Goal: Task Accomplishment & Management: Manage account settings

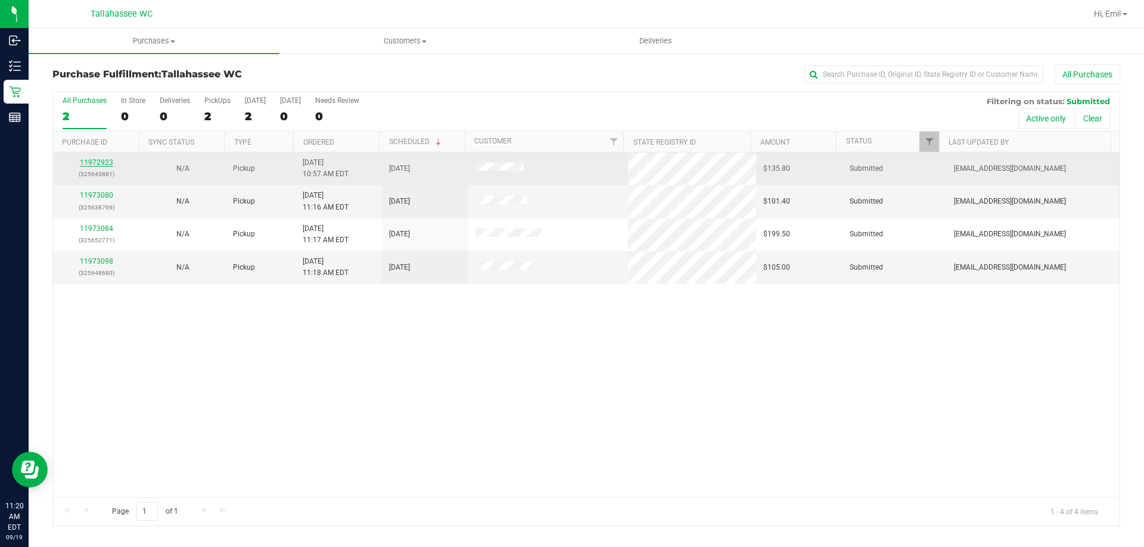
click at [103, 160] on link "11972923" at bounding box center [96, 162] width 33 height 8
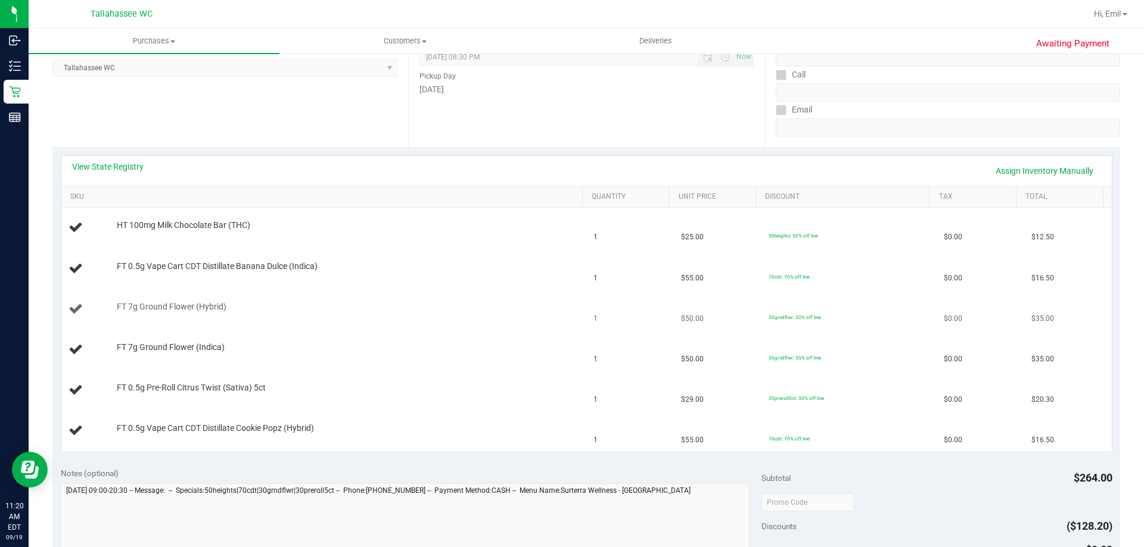
scroll to position [179, 0]
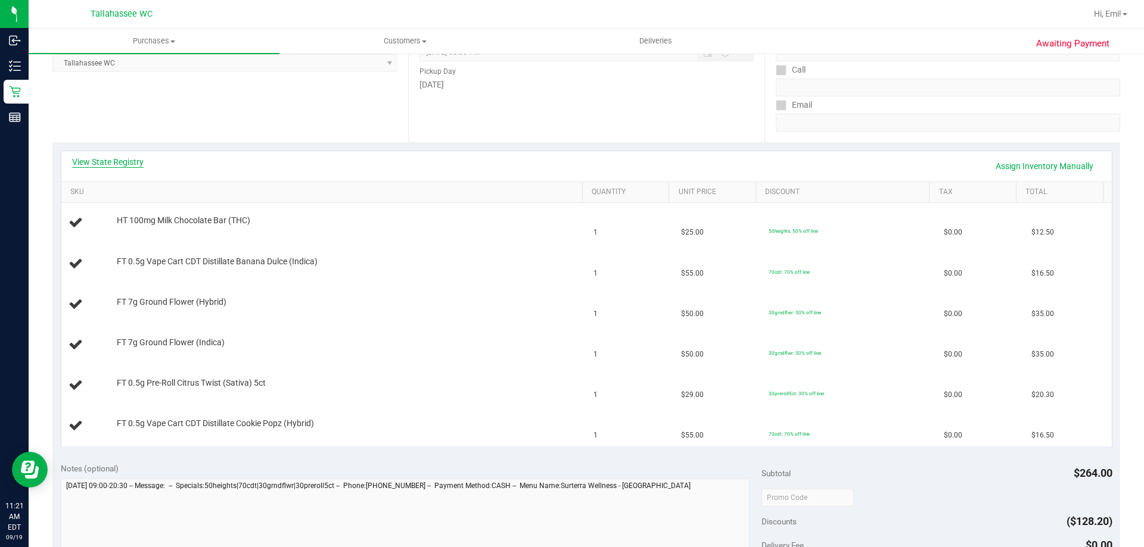
click at [137, 164] on link "View State Registry" at bounding box center [107, 162] width 71 height 12
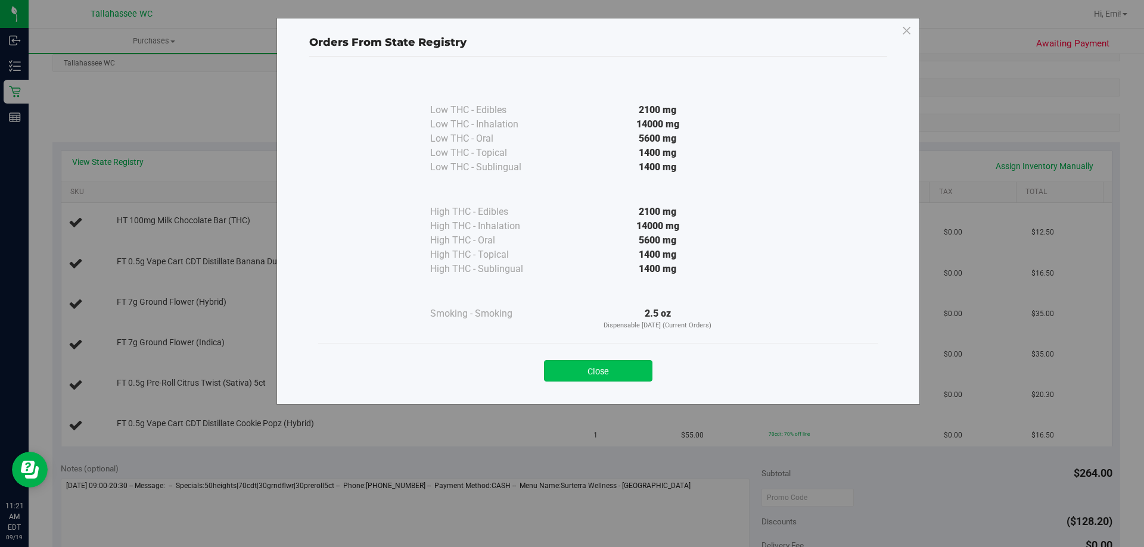
click at [616, 360] on button "Close" at bounding box center [598, 370] width 108 height 21
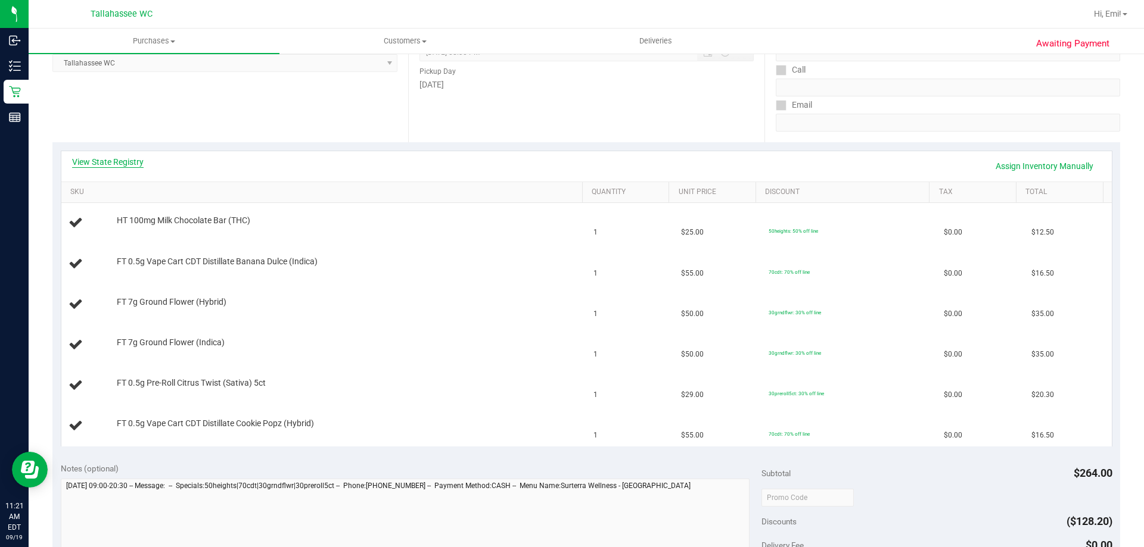
click at [93, 158] on link "View State Registry" at bounding box center [107, 162] width 71 height 12
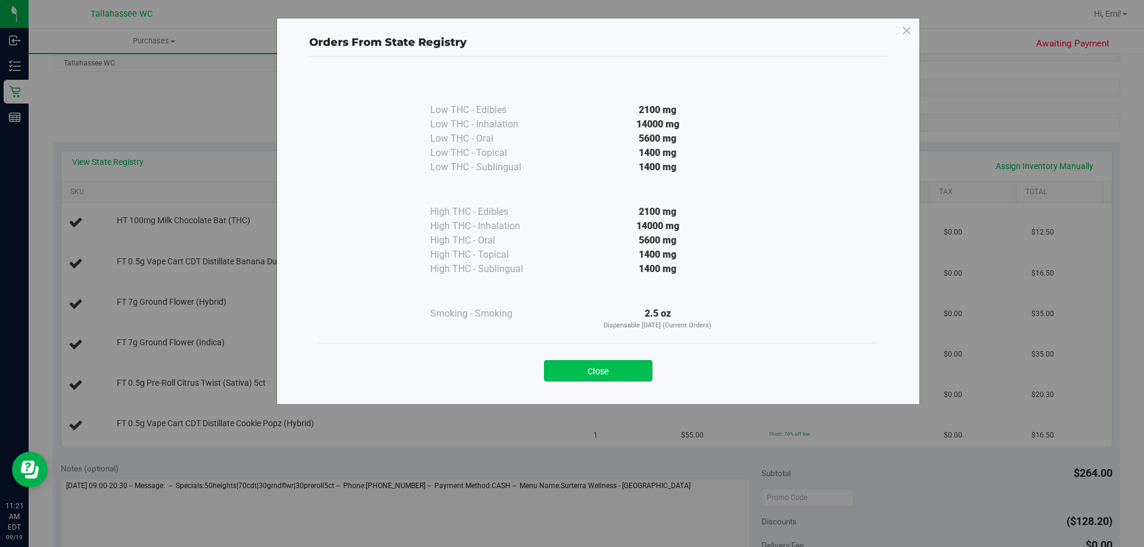
click at [618, 365] on button "Close" at bounding box center [598, 370] width 108 height 21
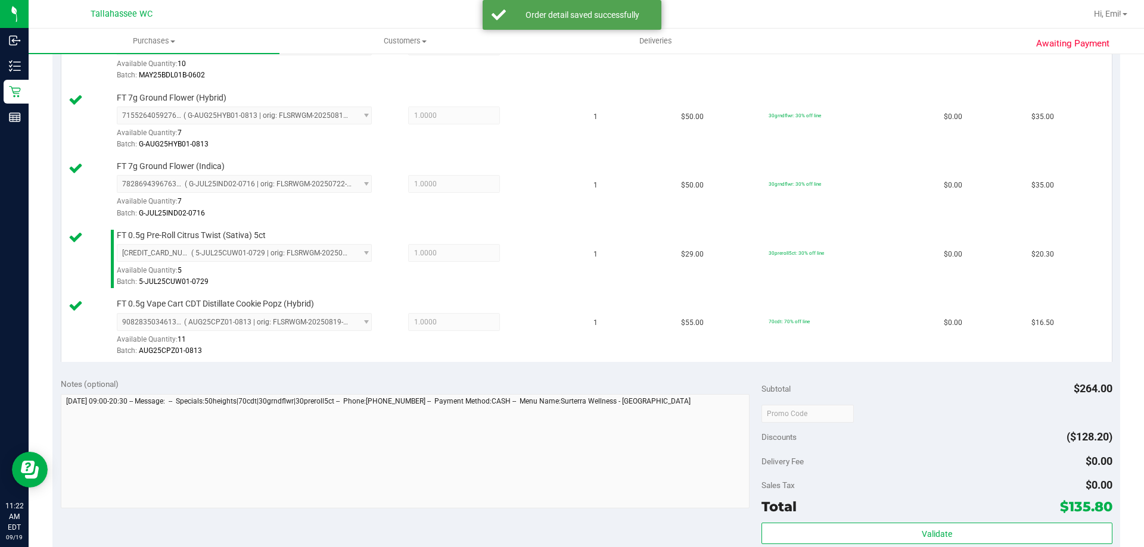
scroll to position [477, 0]
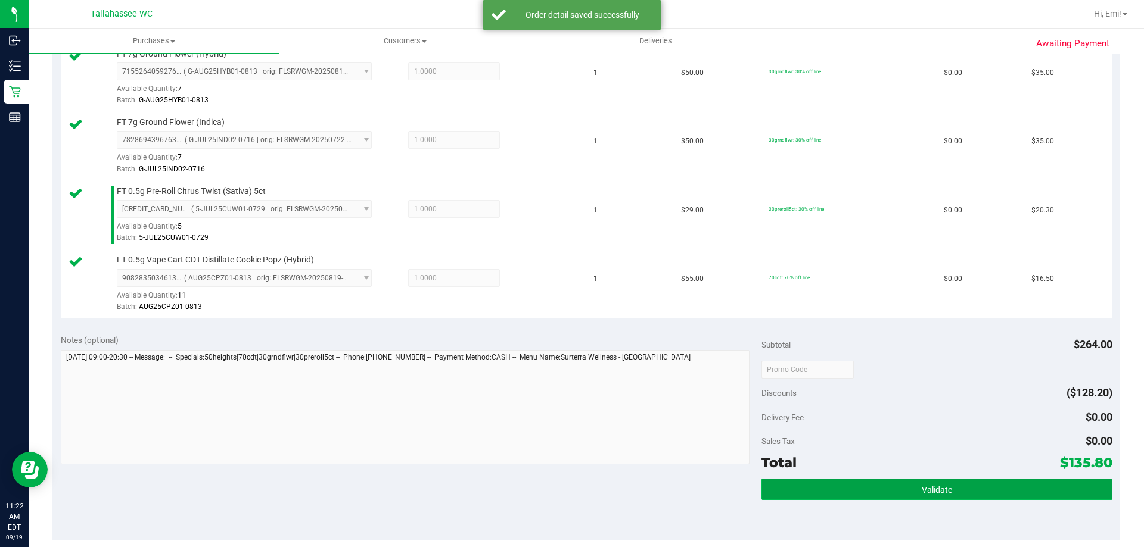
click at [793, 492] on button "Validate" at bounding box center [936, 489] width 350 height 21
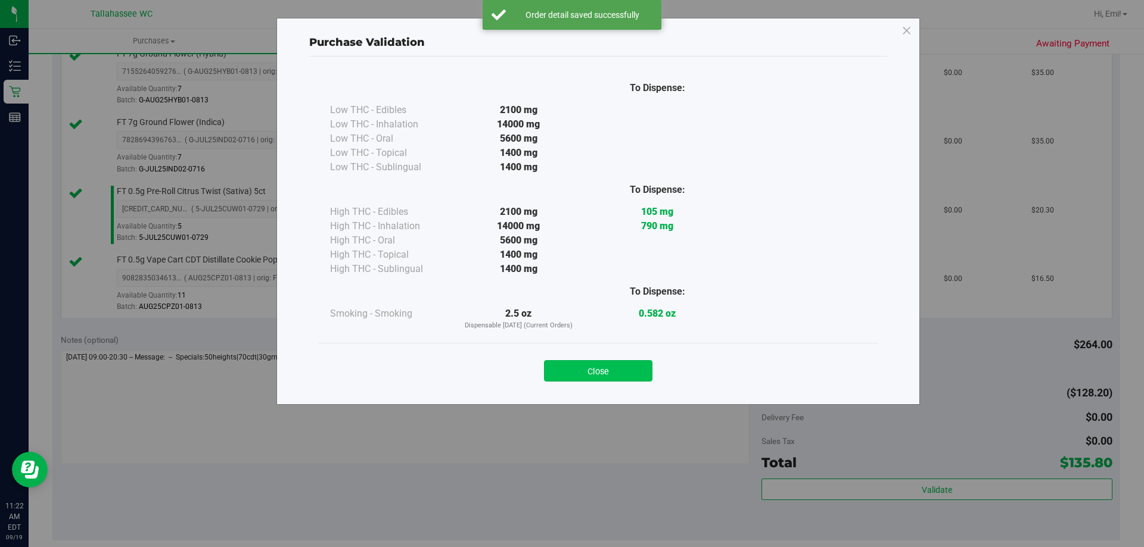
click at [605, 376] on button "Close" at bounding box center [598, 370] width 108 height 21
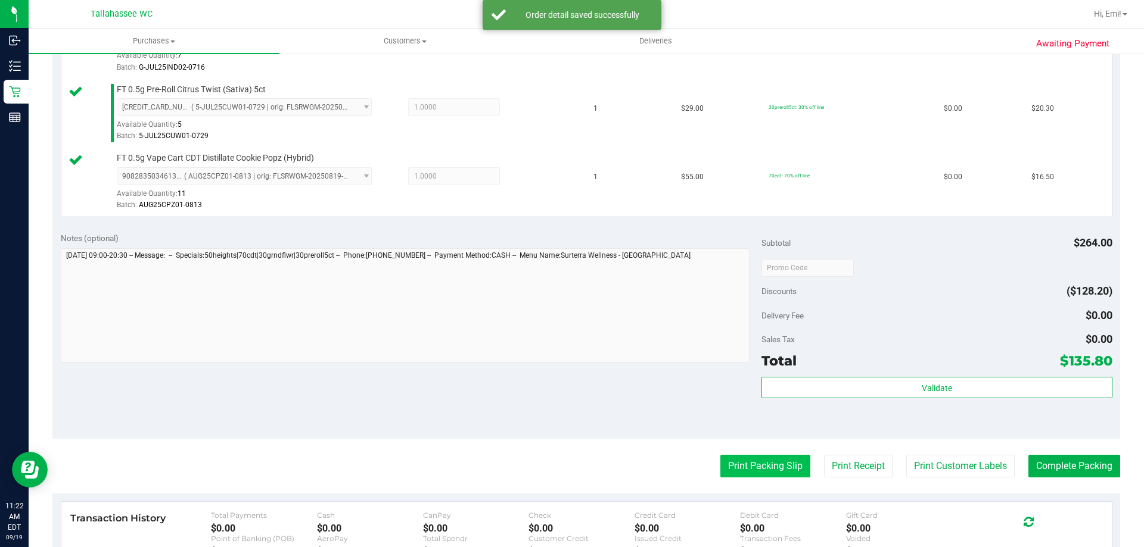
scroll to position [655, 0]
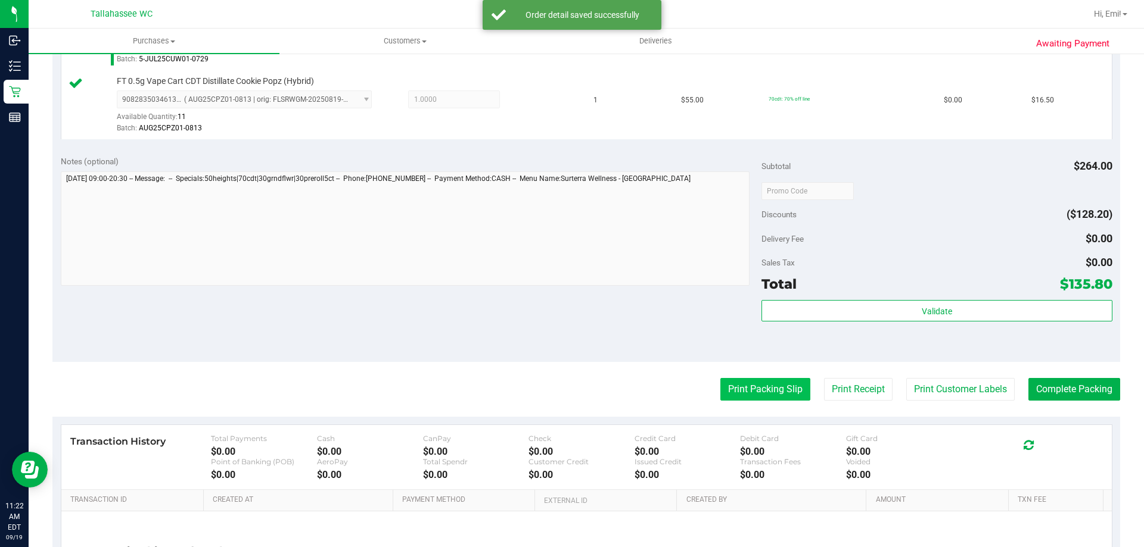
click at [743, 399] on button "Print Packing Slip" at bounding box center [765, 389] width 90 height 23
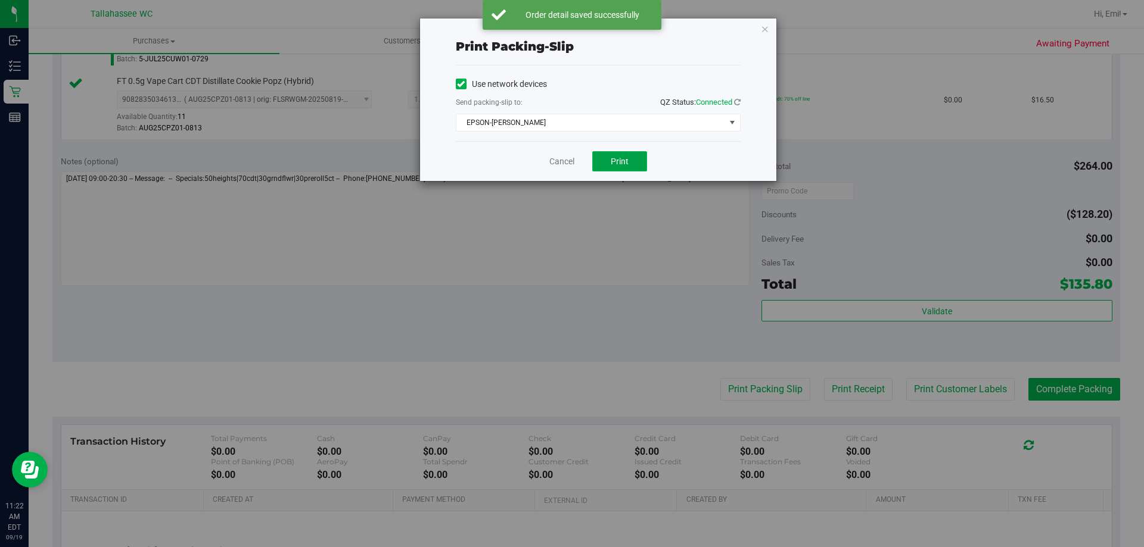
click at [634, 160] on button "Print" at bounding box center [619, 161] width 55 height 20
click at [764, 28] on icon "button" at bounding box center [765, 28] width 8 height 14
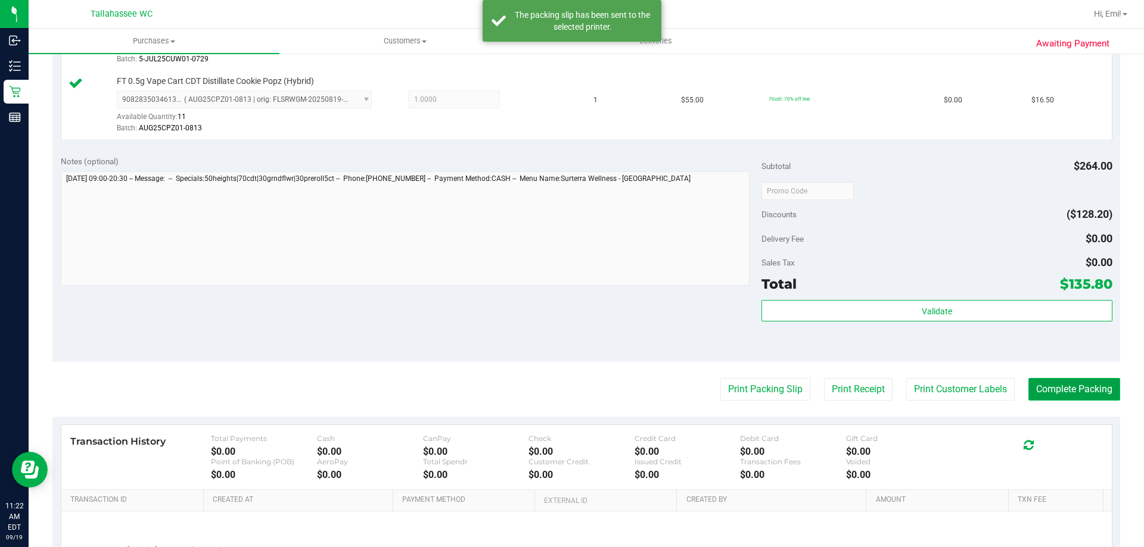
click at [1067, 399] on button "Complete Packing" at bounding box center [1074, 389] width 92 height 23
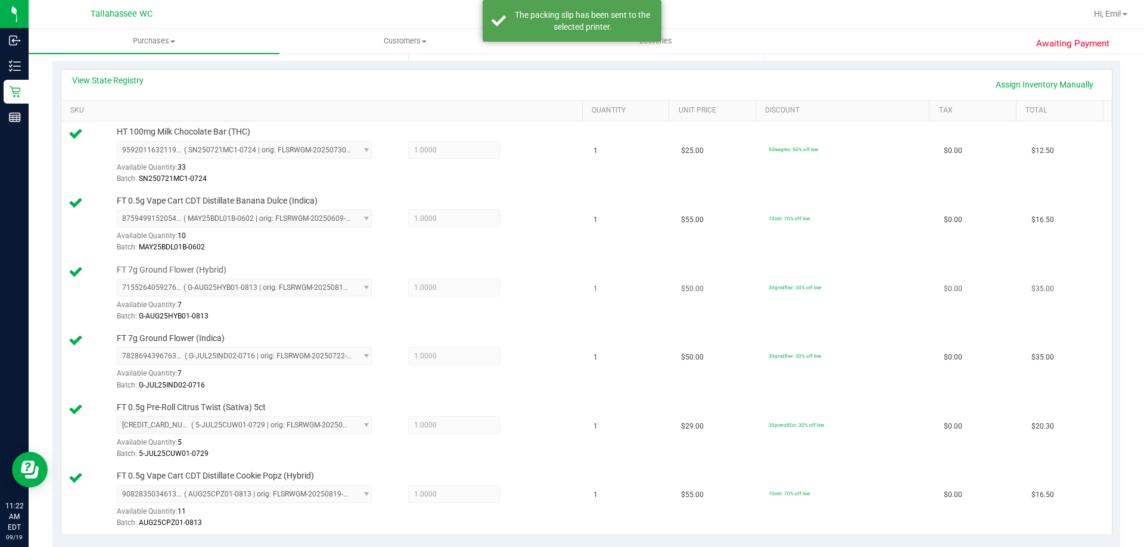
scroll to position [119, 0]
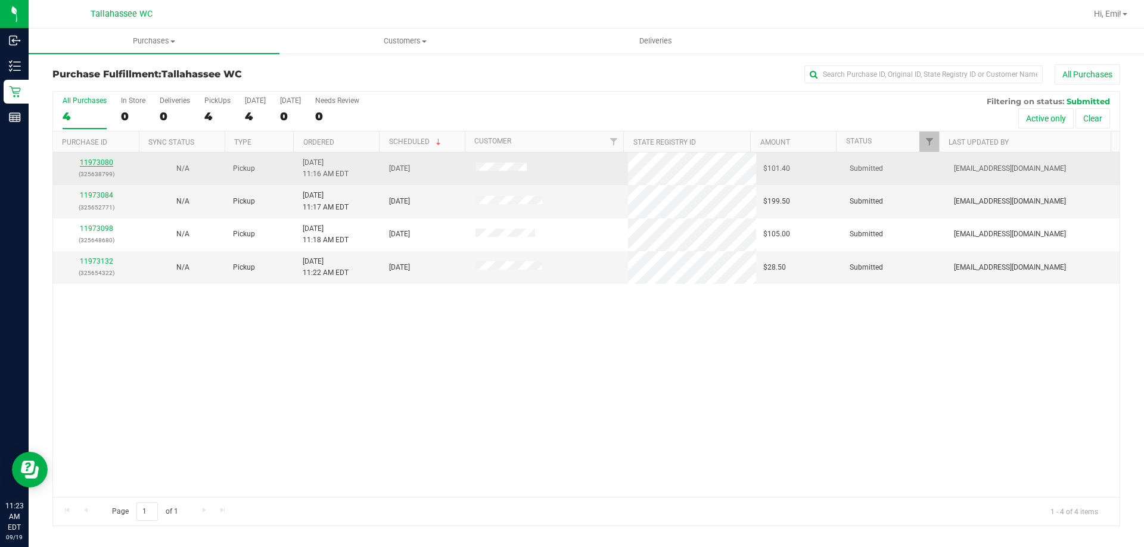
click at [93, 158] on link "11973080" at bounding box center [96, 162] width 33 height 8
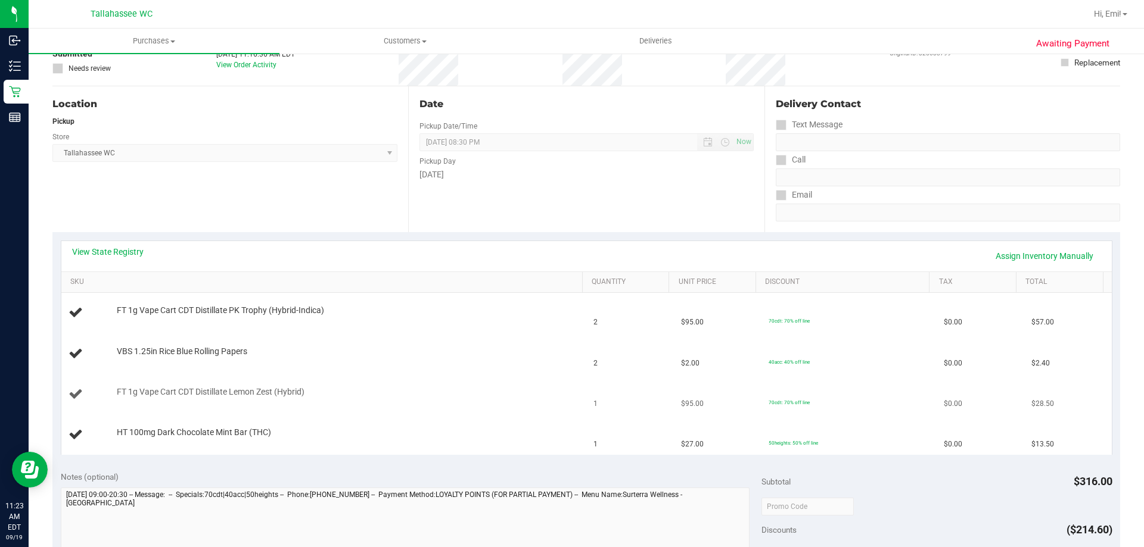
scroll to position [179, 0]
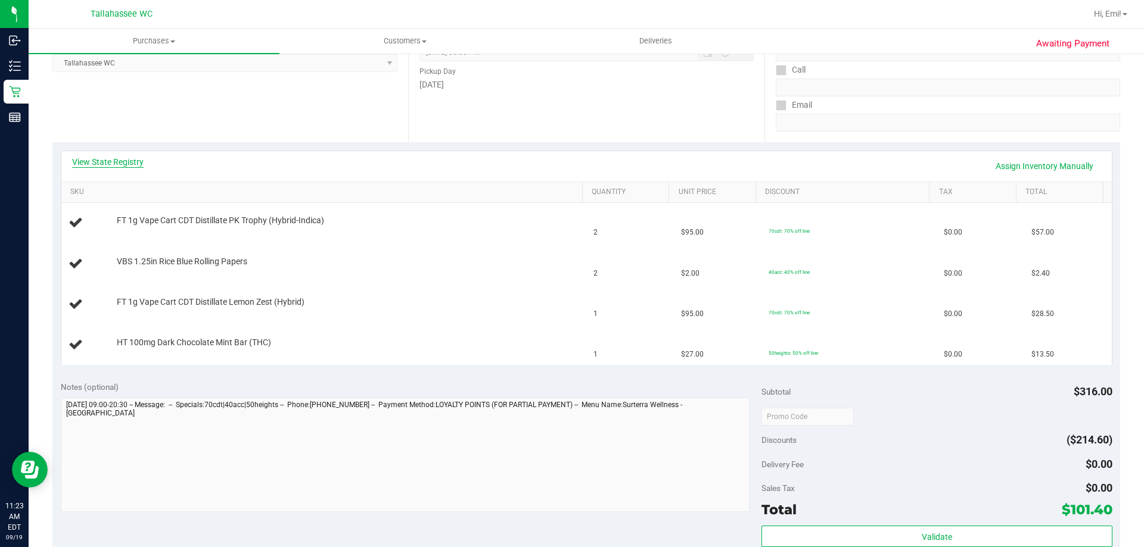
click at [140, 158] on link "View State Registry" at bounding box center [107, 162] width 71 height 12
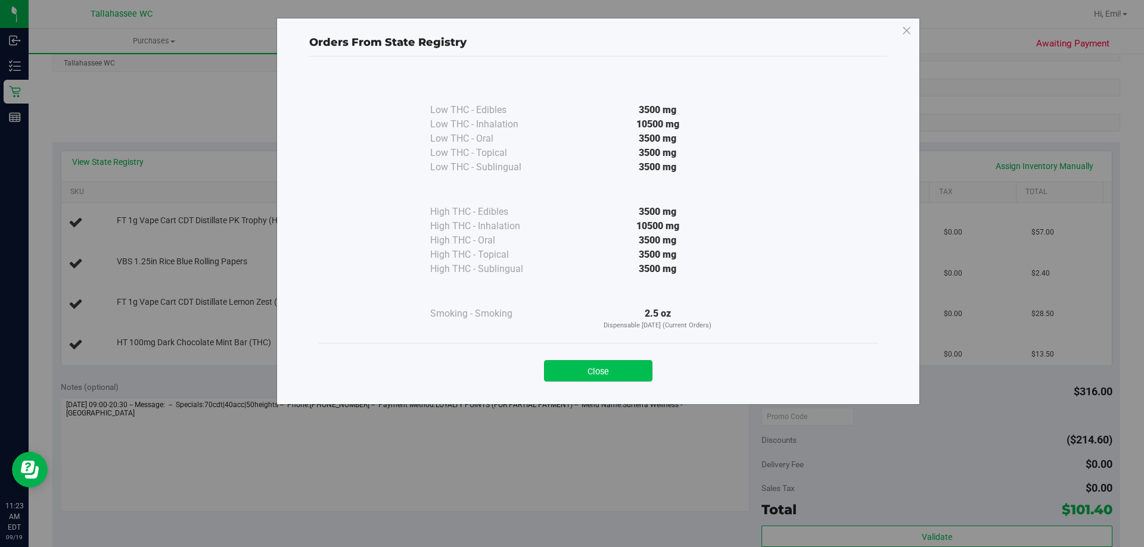
click at [593, 372] on button "Close" at bounding box center [598, 370] width 108 height 21
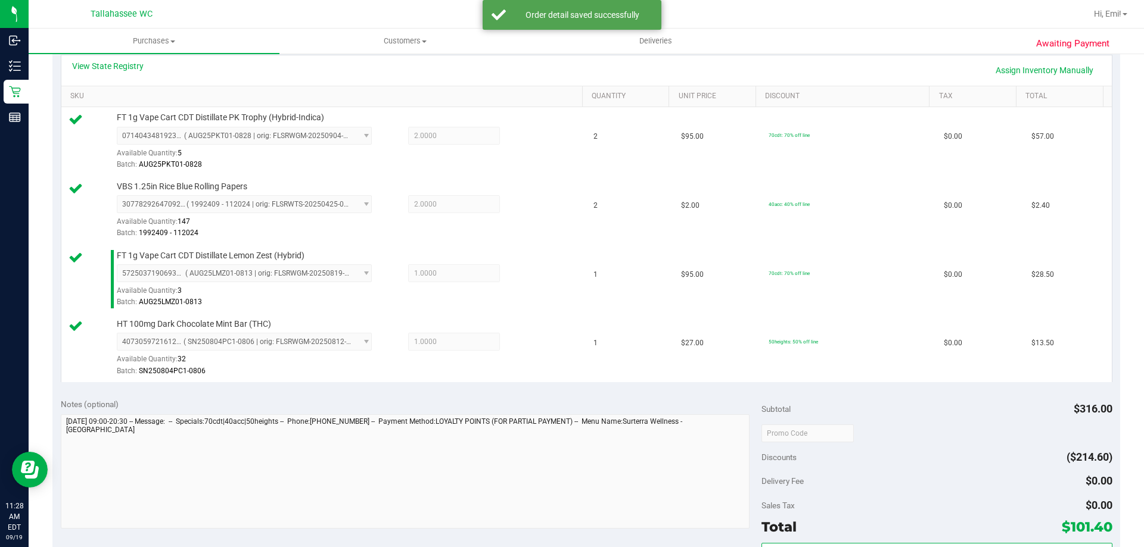
scroll to position [357, 0]
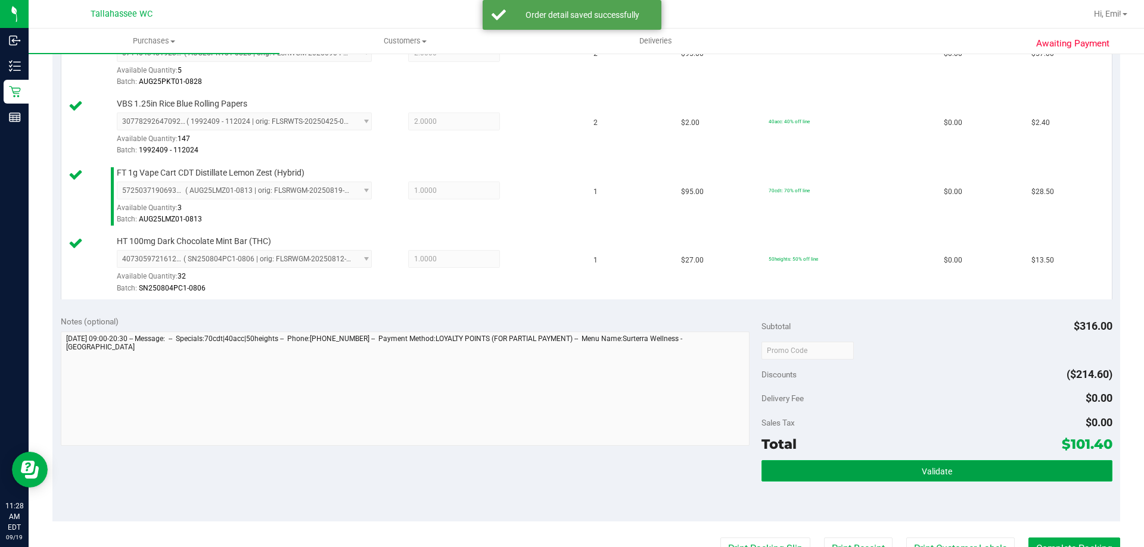
click at [774, 477] on button "Validate" at bounding box center [936, 470] width 350 height 21
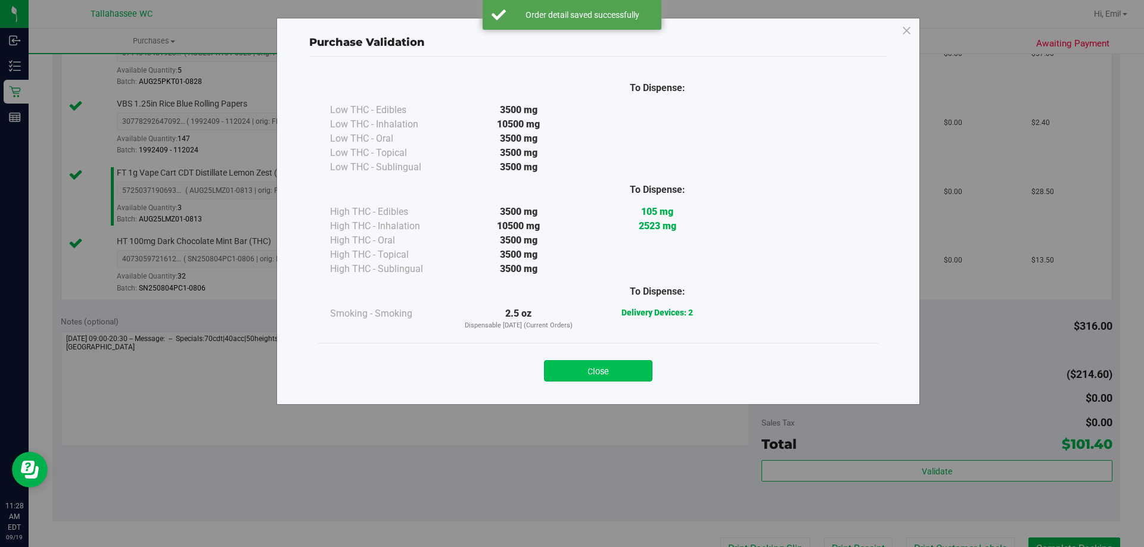
click at [579, 363] on button "Close" at bounding box center [598, 370] width 108 height 21
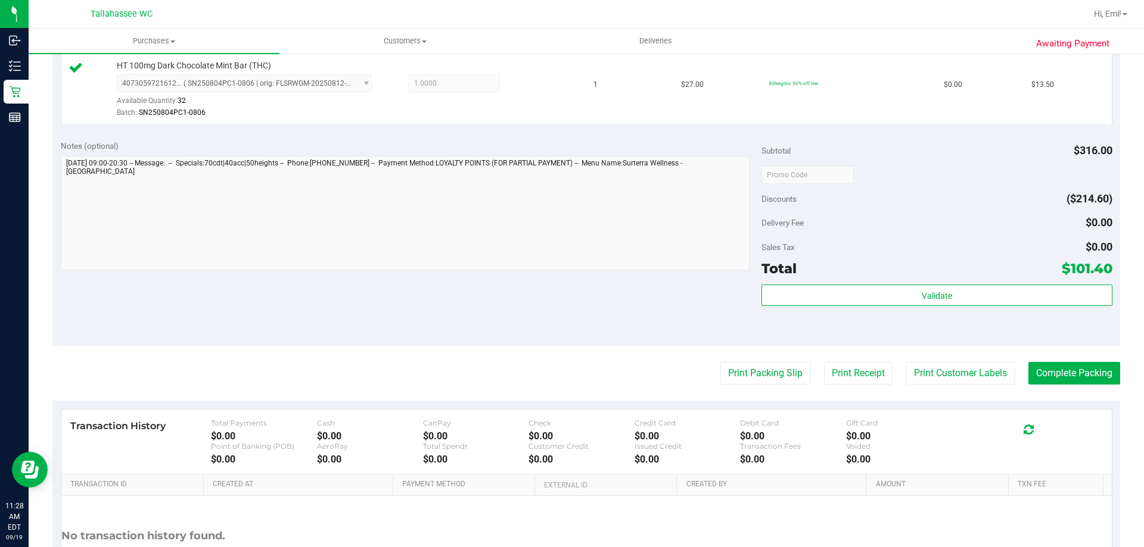
scroll to position [536, 0]
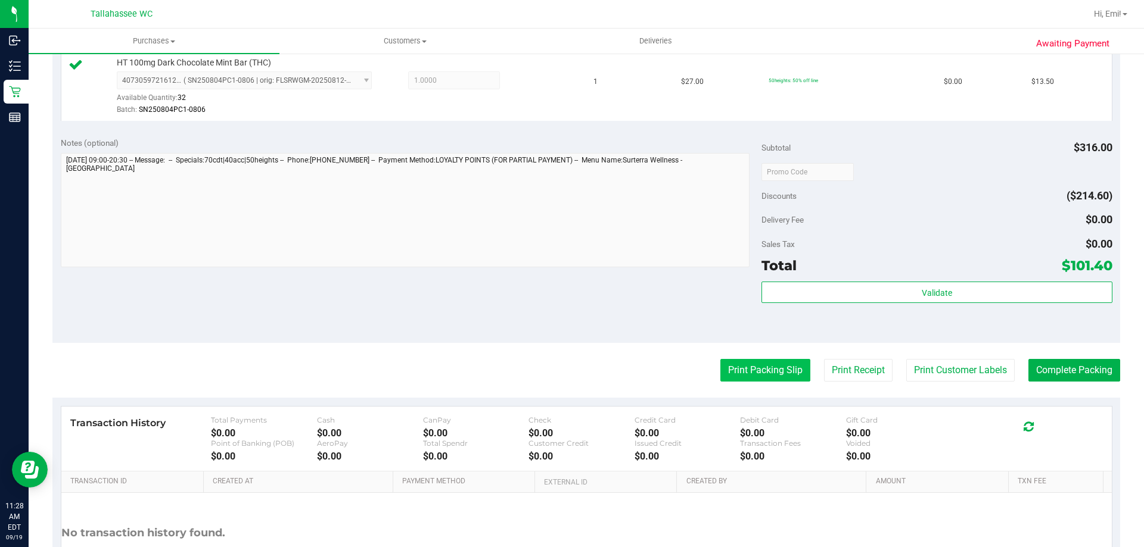
click at [756, 377] on button "Print Packing Slip" at bounding box center [765, 370] width 90 height 23
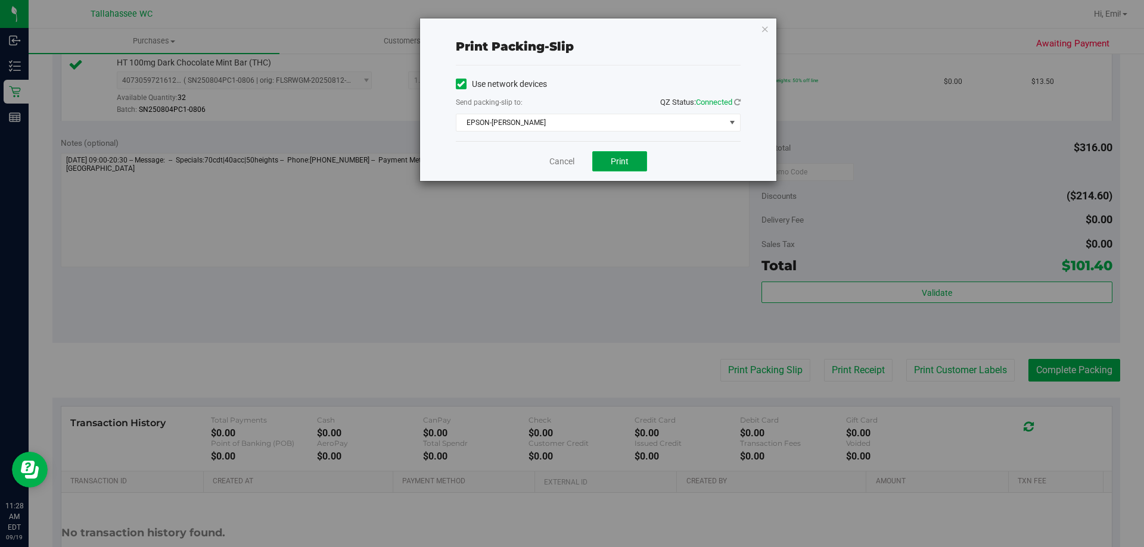
click at [615, 162] on span "Print" at bounding box center [620, 162] width 18 height 10
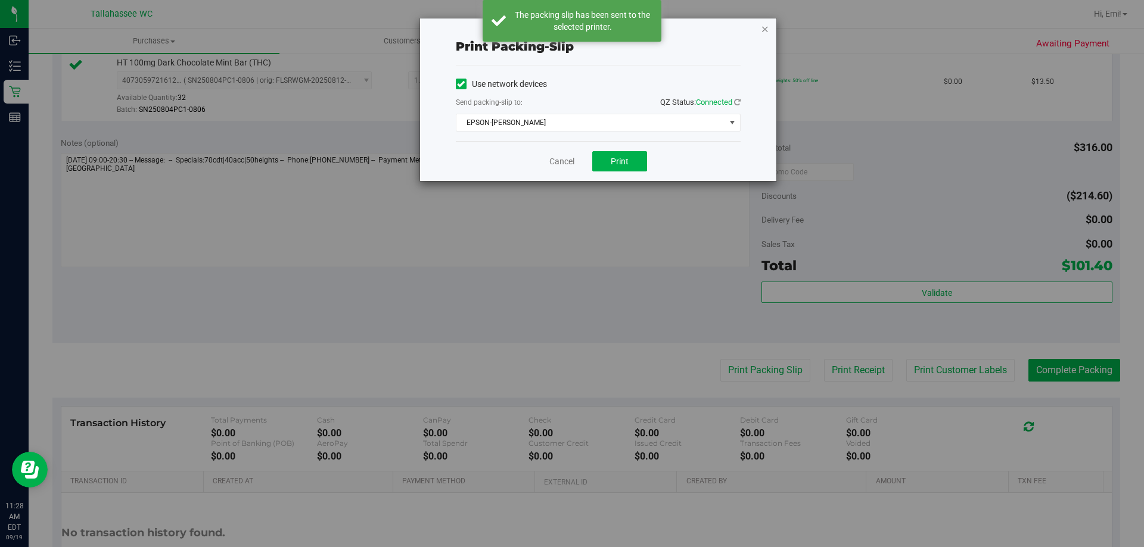
click at [765, 25] on icon "button" at bounding box center [765, 28] width 8 height 14
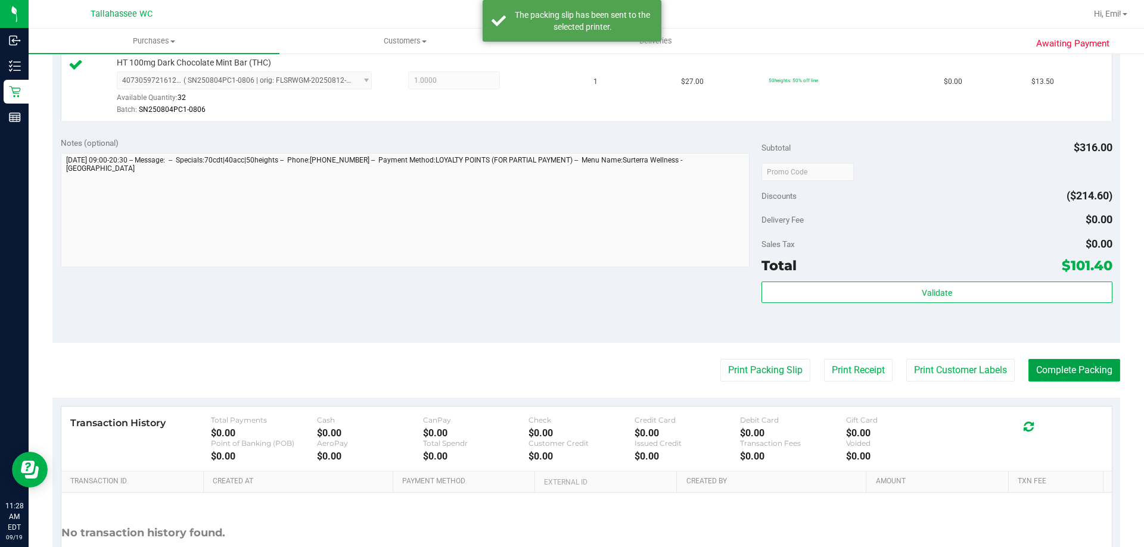
click at [1028, 362] on button "Complete Packing" at bounding box center [1074, 370] width 92 height 23
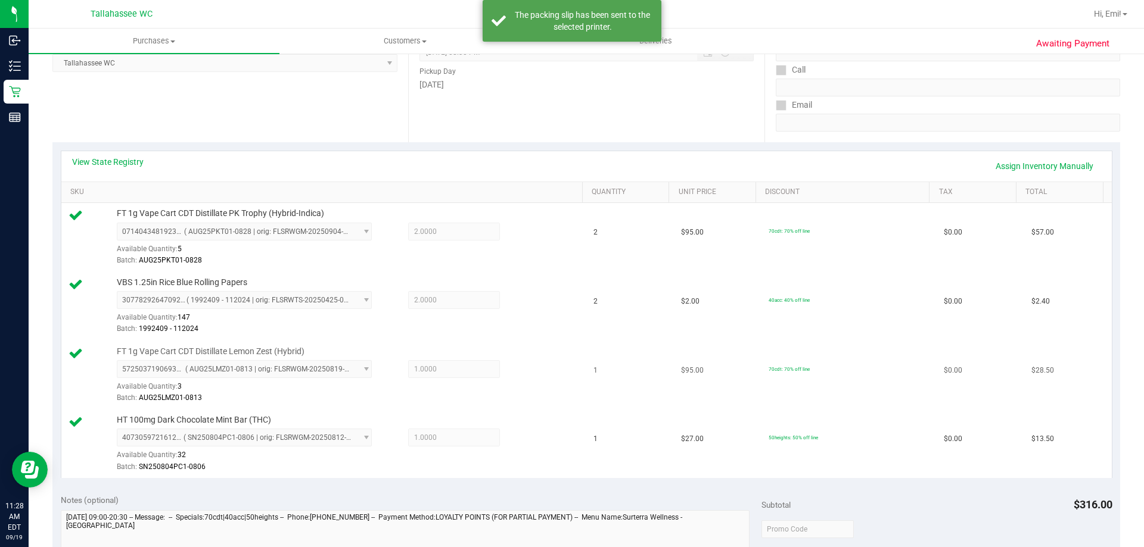
scroll to position [0, 0]
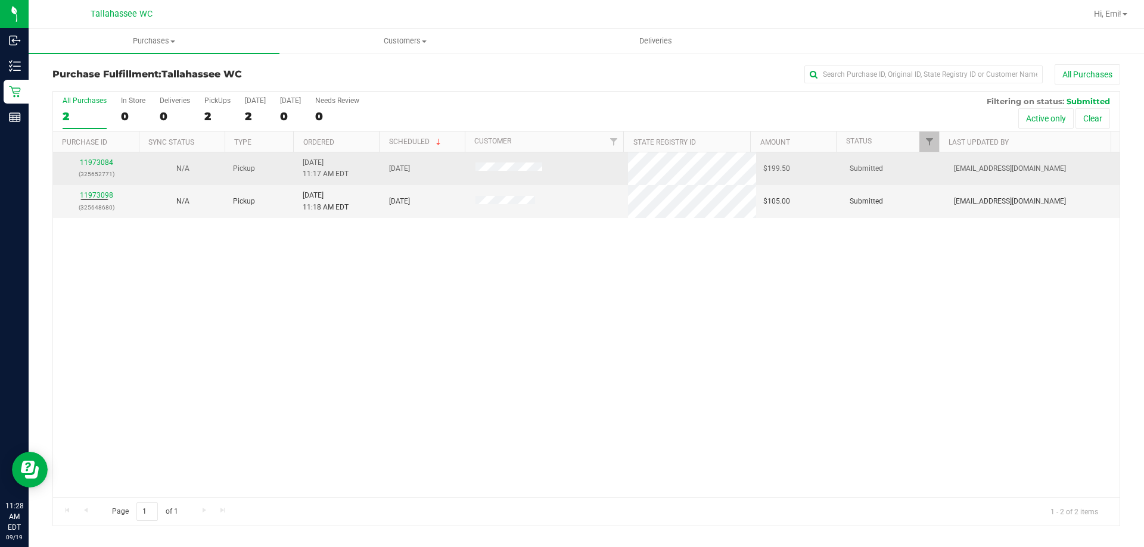
click at [101, 157] on td "11973084 (325652771)" at bounding box center [96, 168] width 86 height 33
click at [101, 160] on link "11973084" at bounding box center [96, 162] width 33 height 8
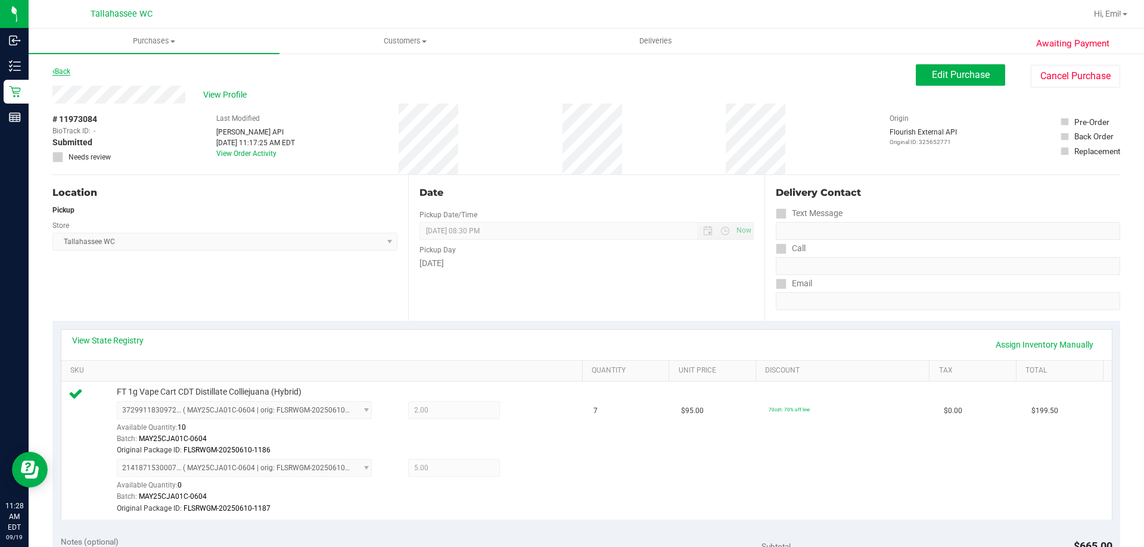
click at [61, 73] on link "Back" at bounding box center [61, 71] width 18 height 8
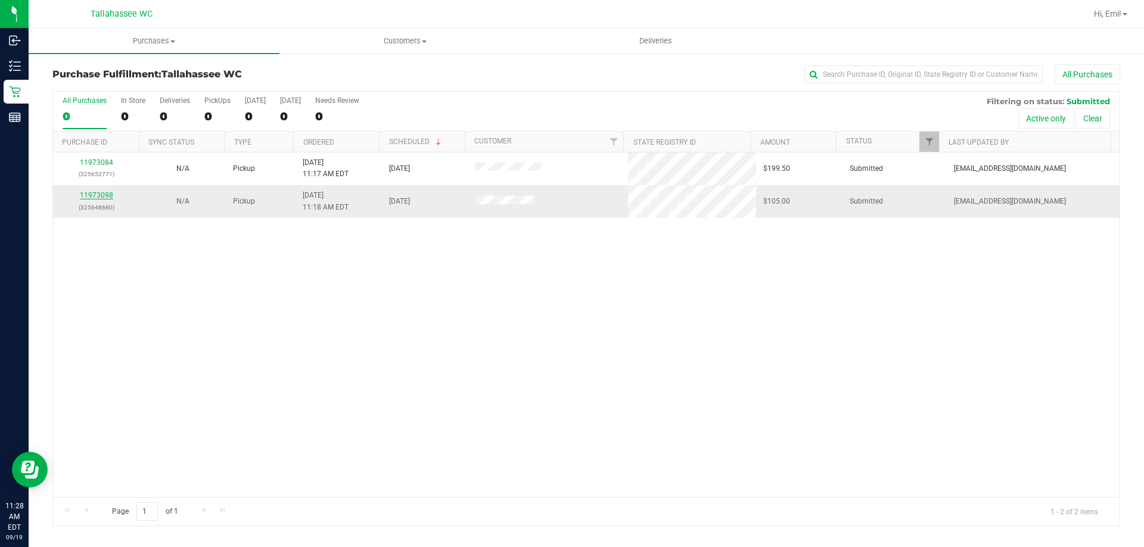
click at [105, 194] on link "11973098" at bounding box center [96, 195] width 33 height 8
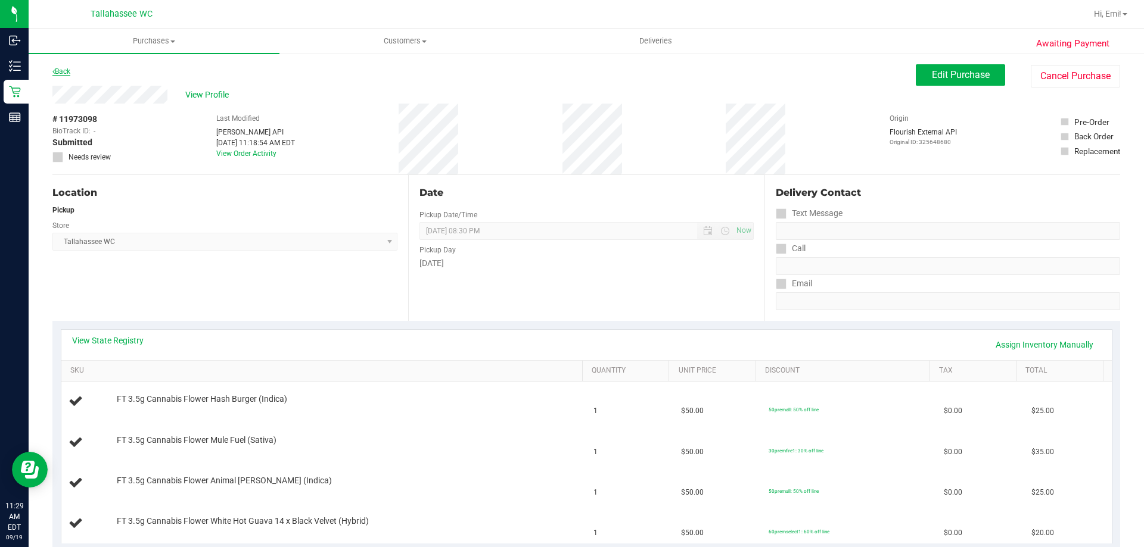
click at [66, 74] on link "Back" at bounding box center [61, 71] width 18 height 8
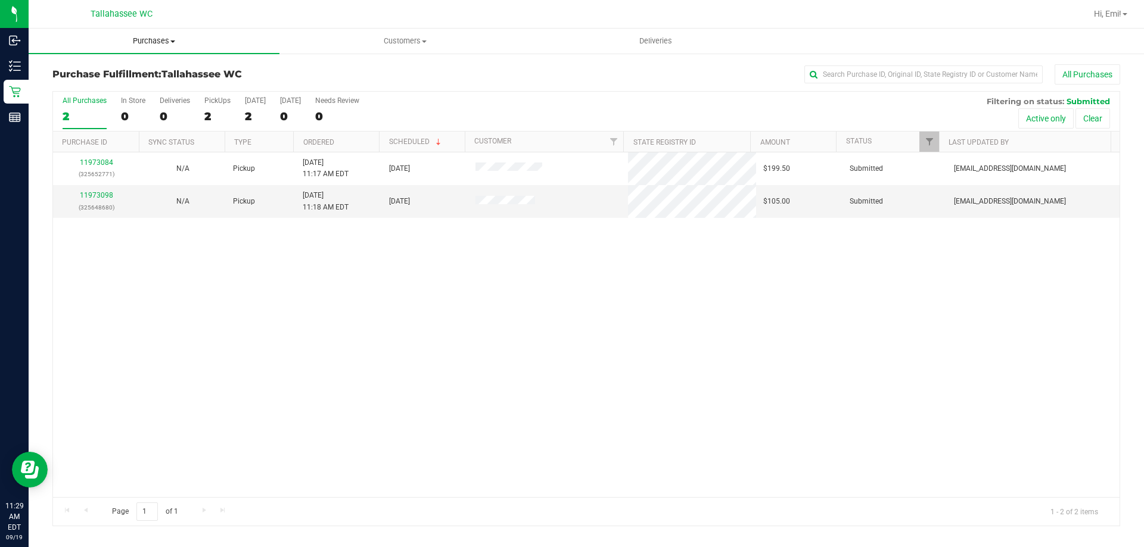
click at [155, 35] on uib-tab-heading "Purchases Summary of purchases Fulfillment All purchases" at bounding box center [154, 41] width 251 height 25
click at [148, 90] on li "Fulfillment" at bounding box center [154, 86] width 251 height 14
